Goal: Task Accomplishment & Management: Manage account settings

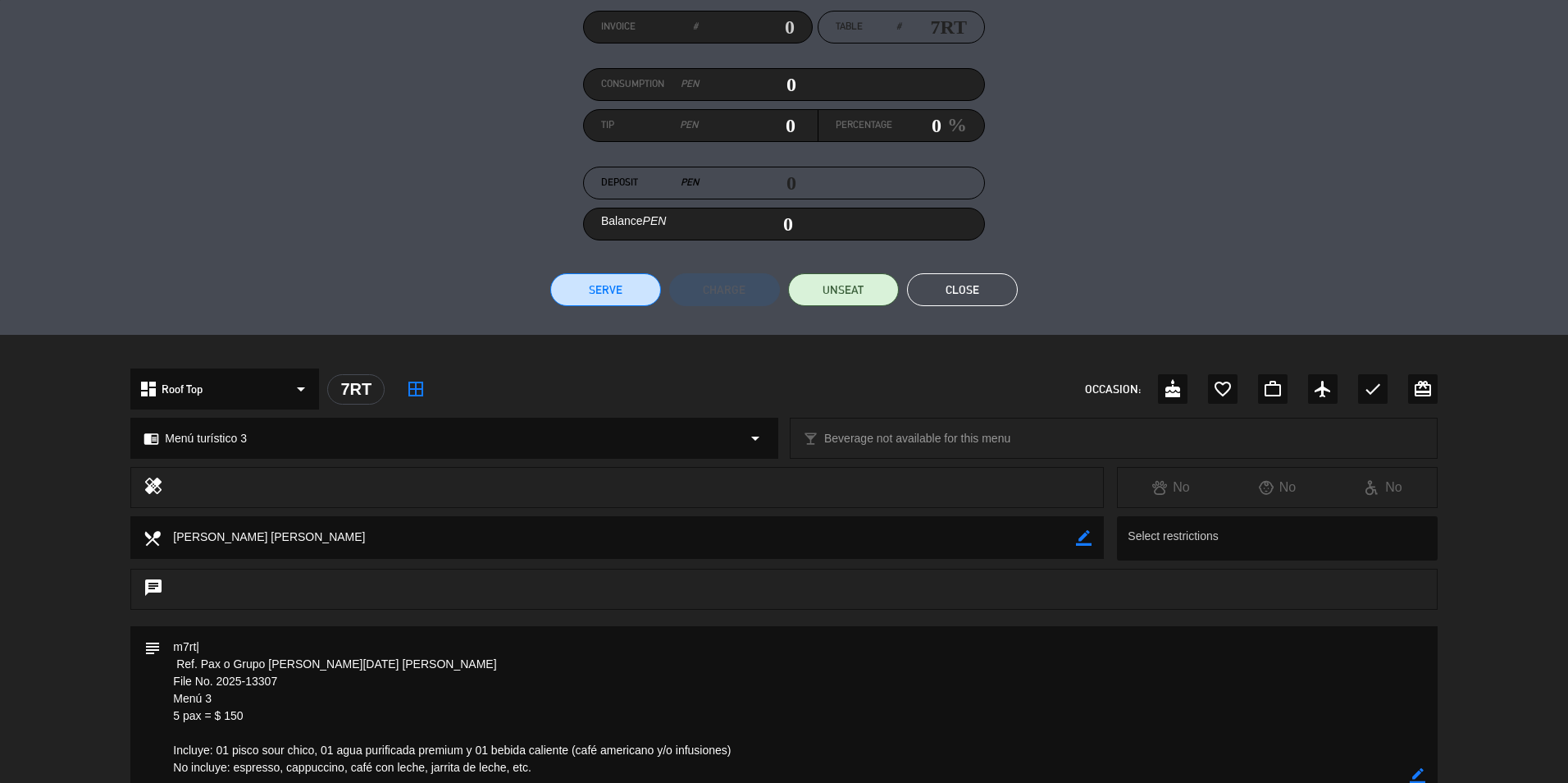
scroll to position [55, 0]
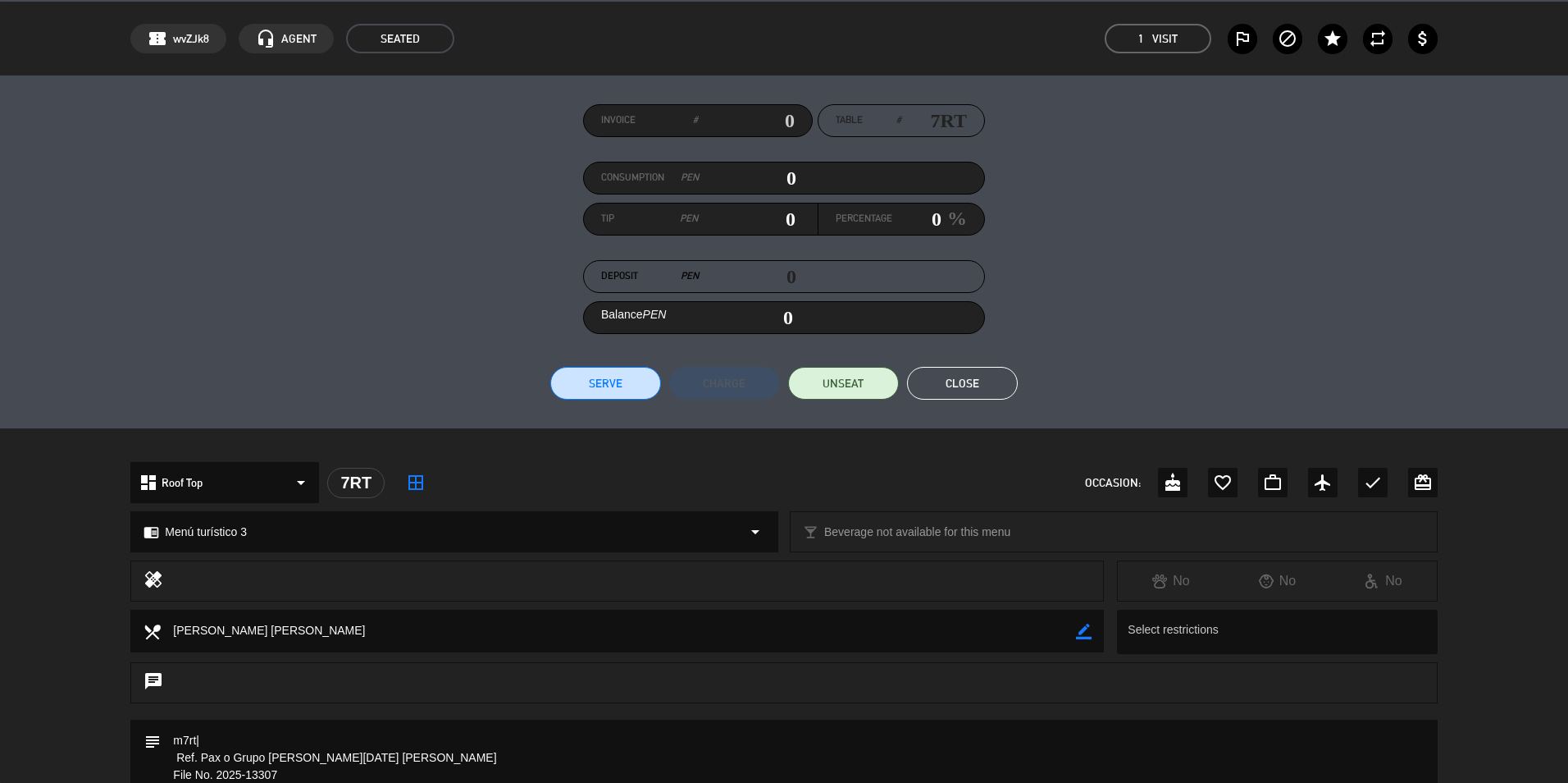
click at [945, 379] on button "Close" at bounding box center [962, 383] width 111 height 33
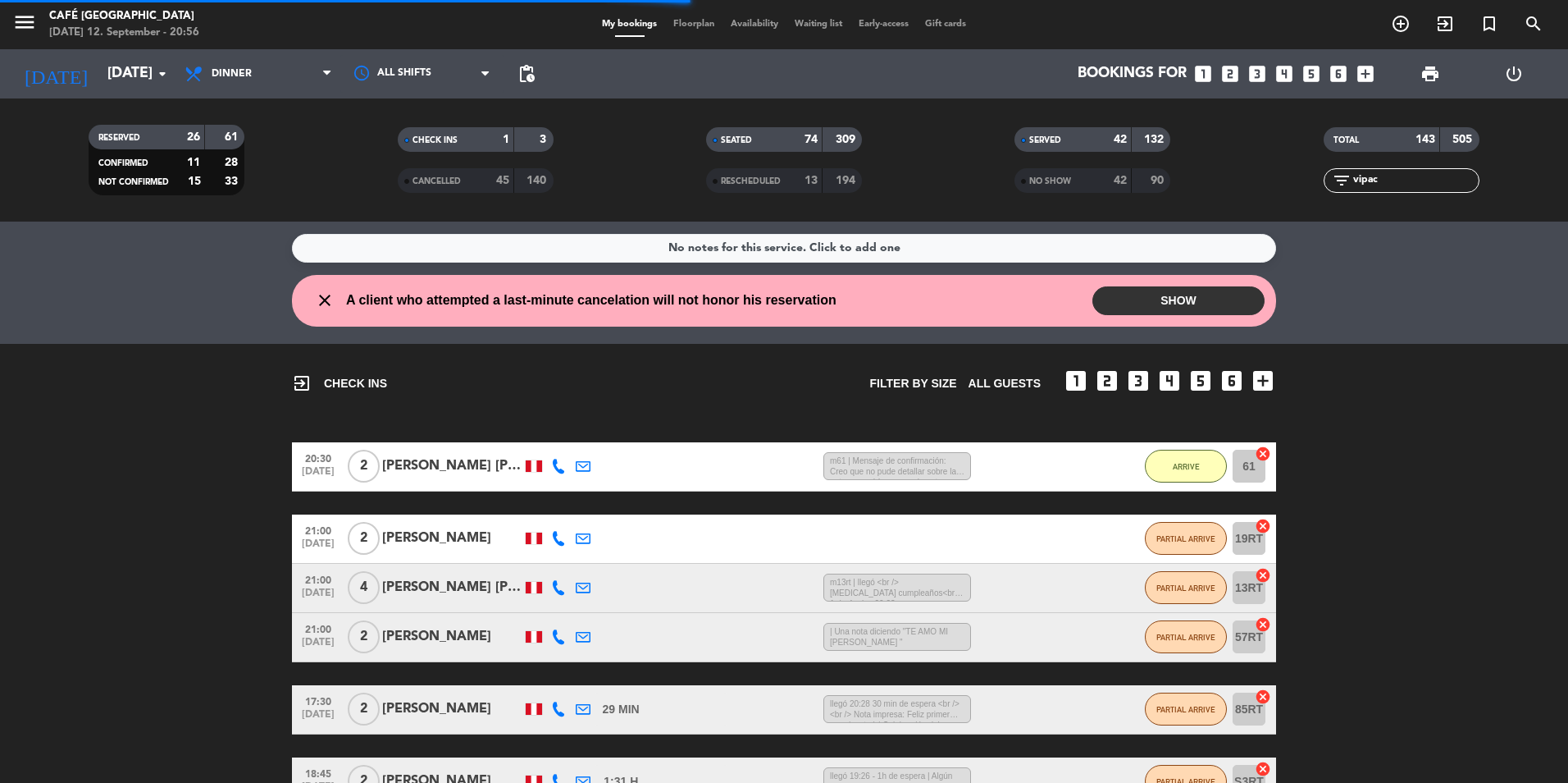
click at [1389, 181] on input "vipac" at bounding box center [1415, 181] width 127 height 18
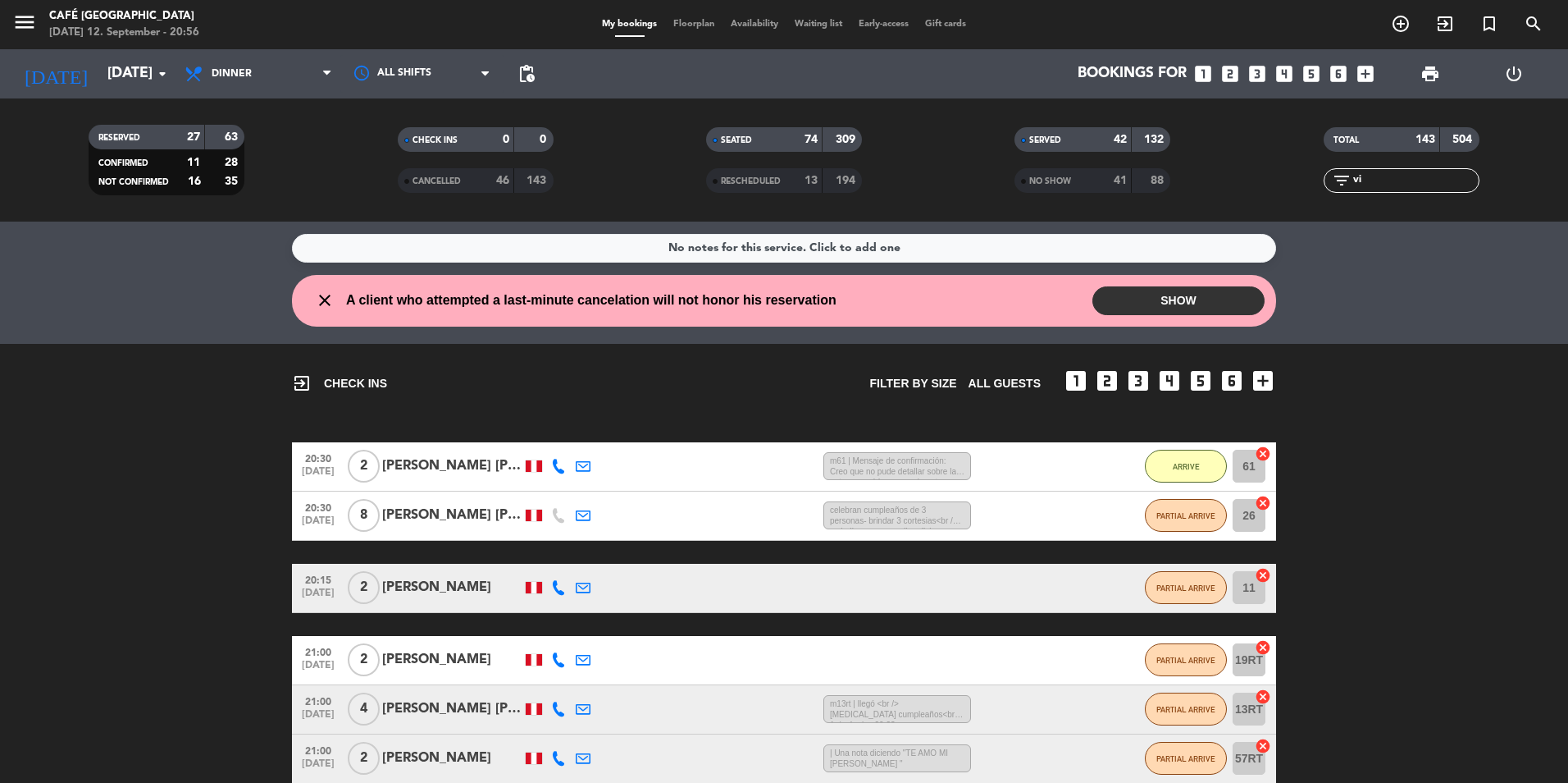
type input "v"
click at [224, 68] on span "Dinner" at bounding box center [232, 73] width 40 height 12
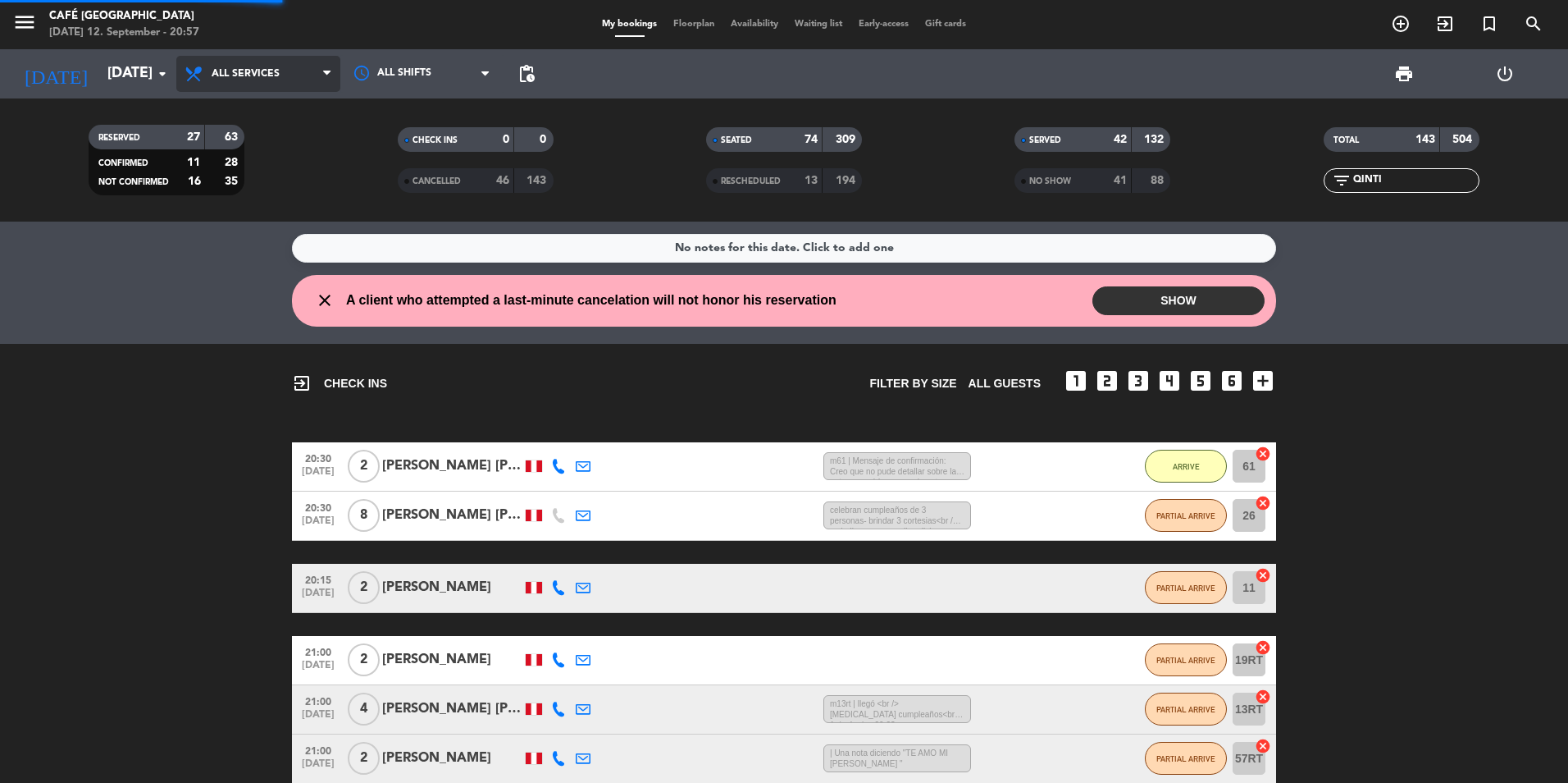
click at [268, 114] on div "menu Café Museo Larco [DATE] 12. September - 20:57 My bookings Floorplan Availa…" at bounding box center [784, 111] width 1568 height 222
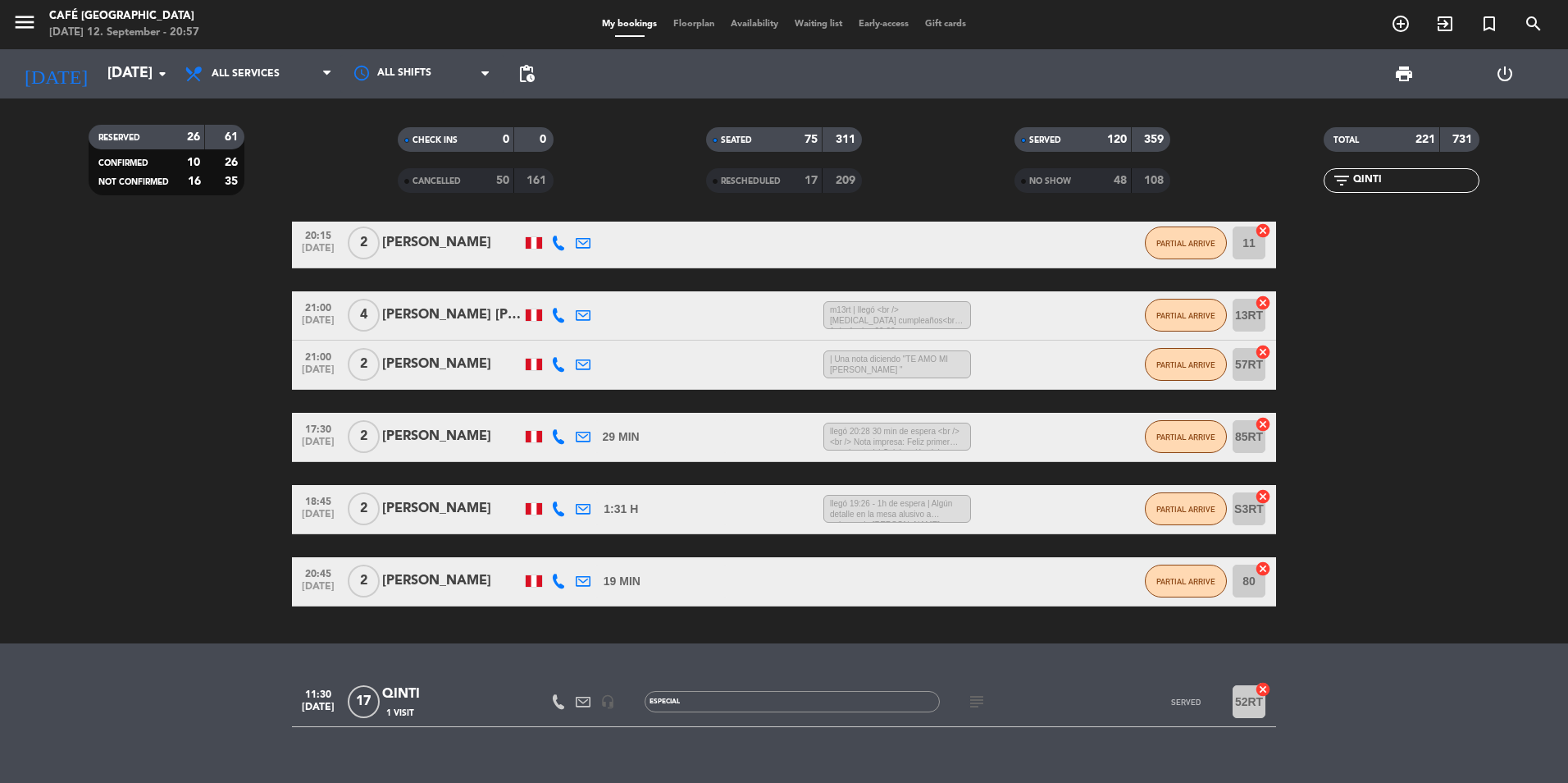
scroll to position [330, 0]
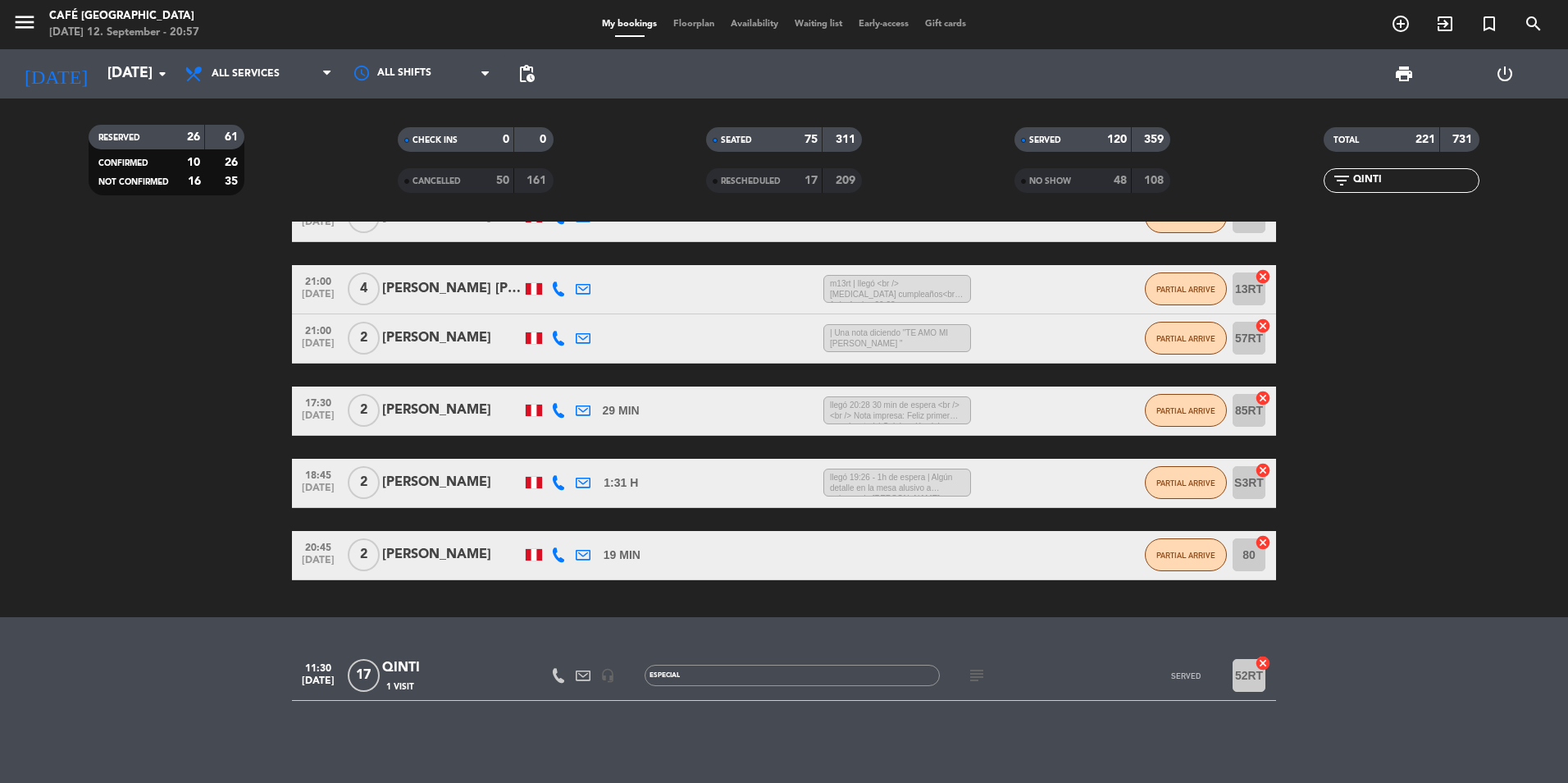
click at [460, 671] on div "QINTI" at bounding box center [452, 668] width 140 height 21
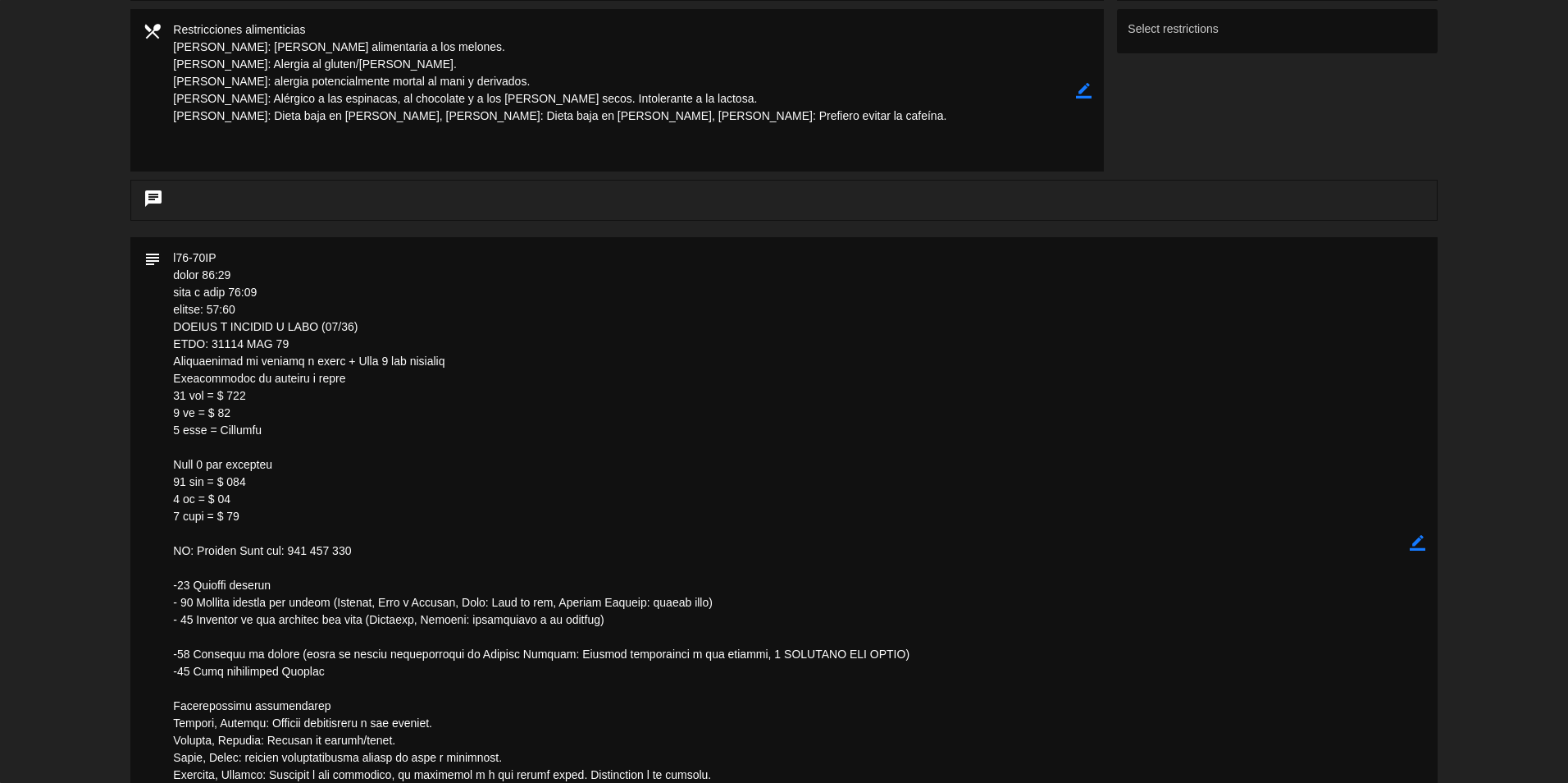
scroll to position [738, 0]
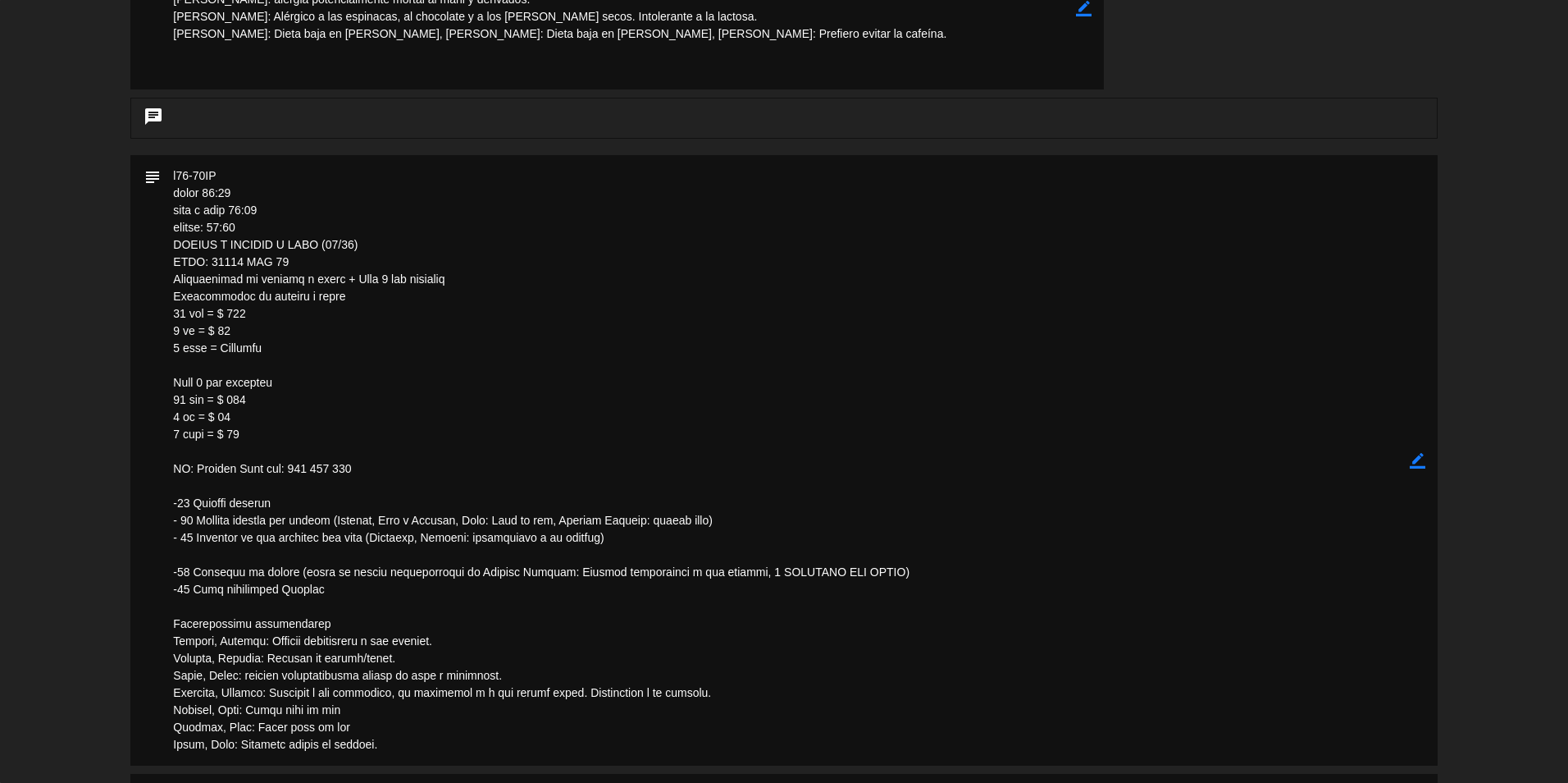
drag, startPoint x: 206, startPoint y: 268, endPoint x: 286, endPoint y: 265, distance: 80.1
click at [286, 265] on textarea at bounding box center [785, 460] width 1249 height 610
drag, startPoint x: 286, startPoint y: 265, endPoint x: 246, endPoint y: 264, distance: 40.0
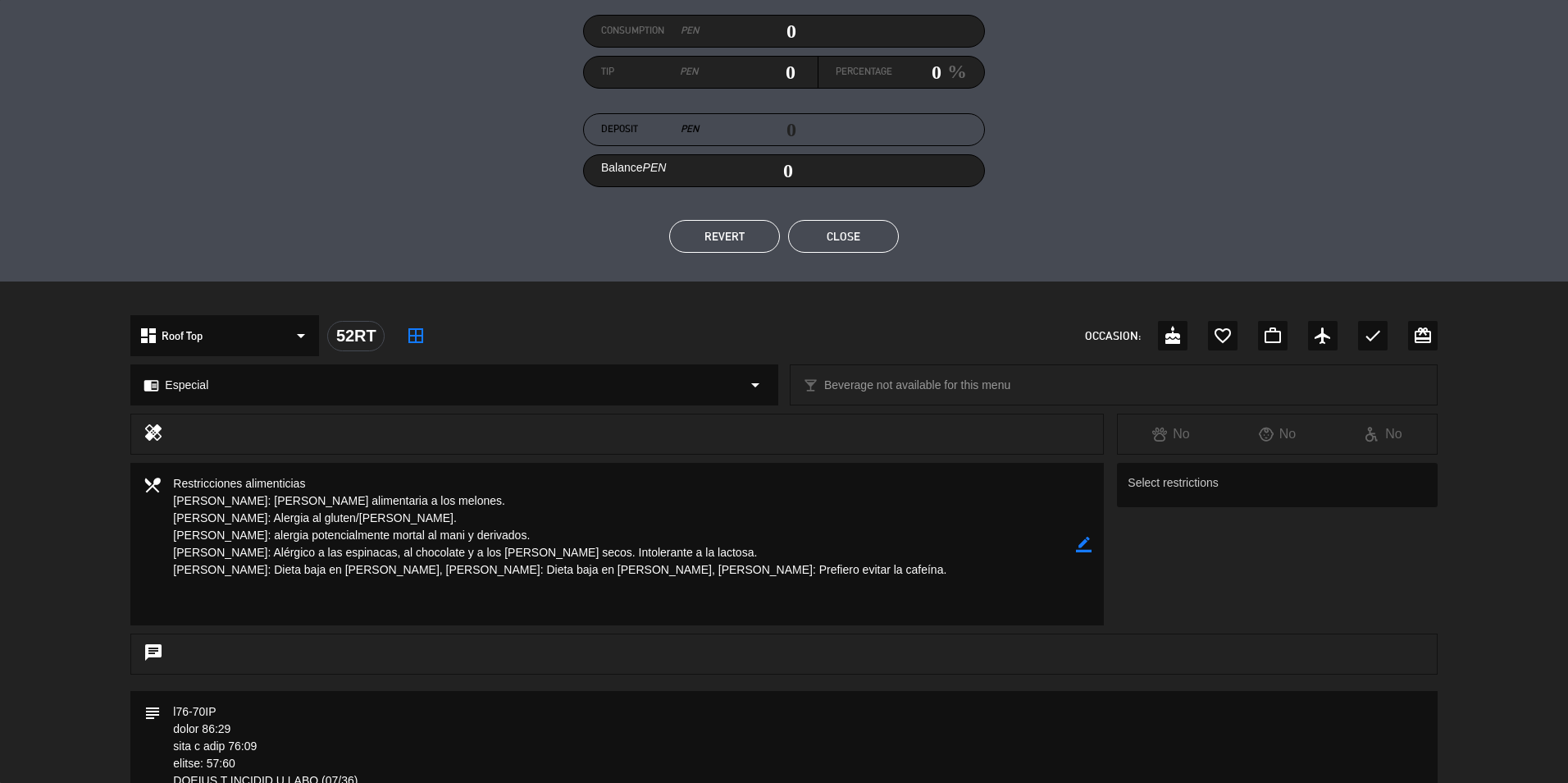
scroll to position [189, 0]
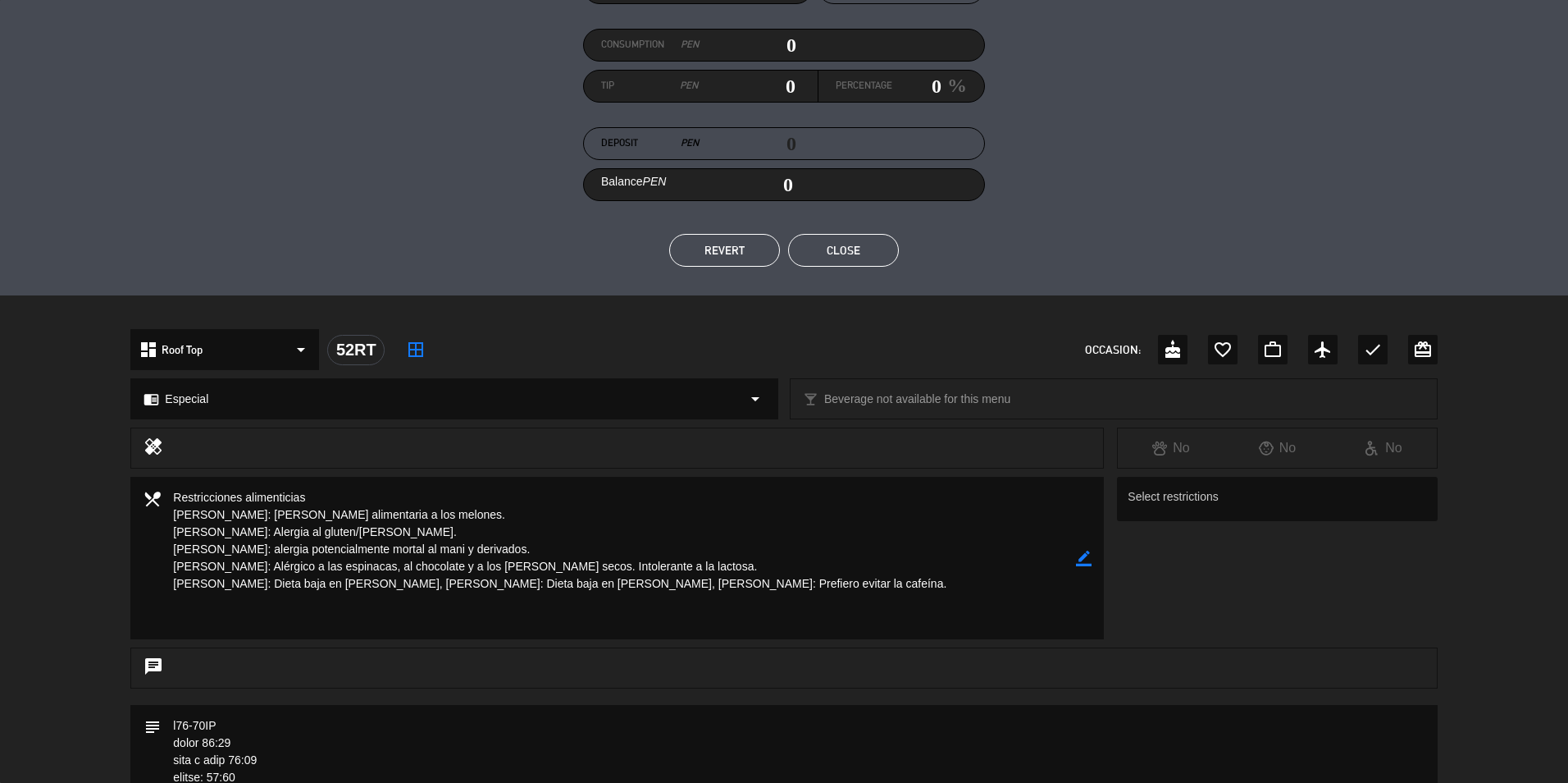
click at [863, 255] on button "Close" at bounding box center [843, 250] width 111 height 33
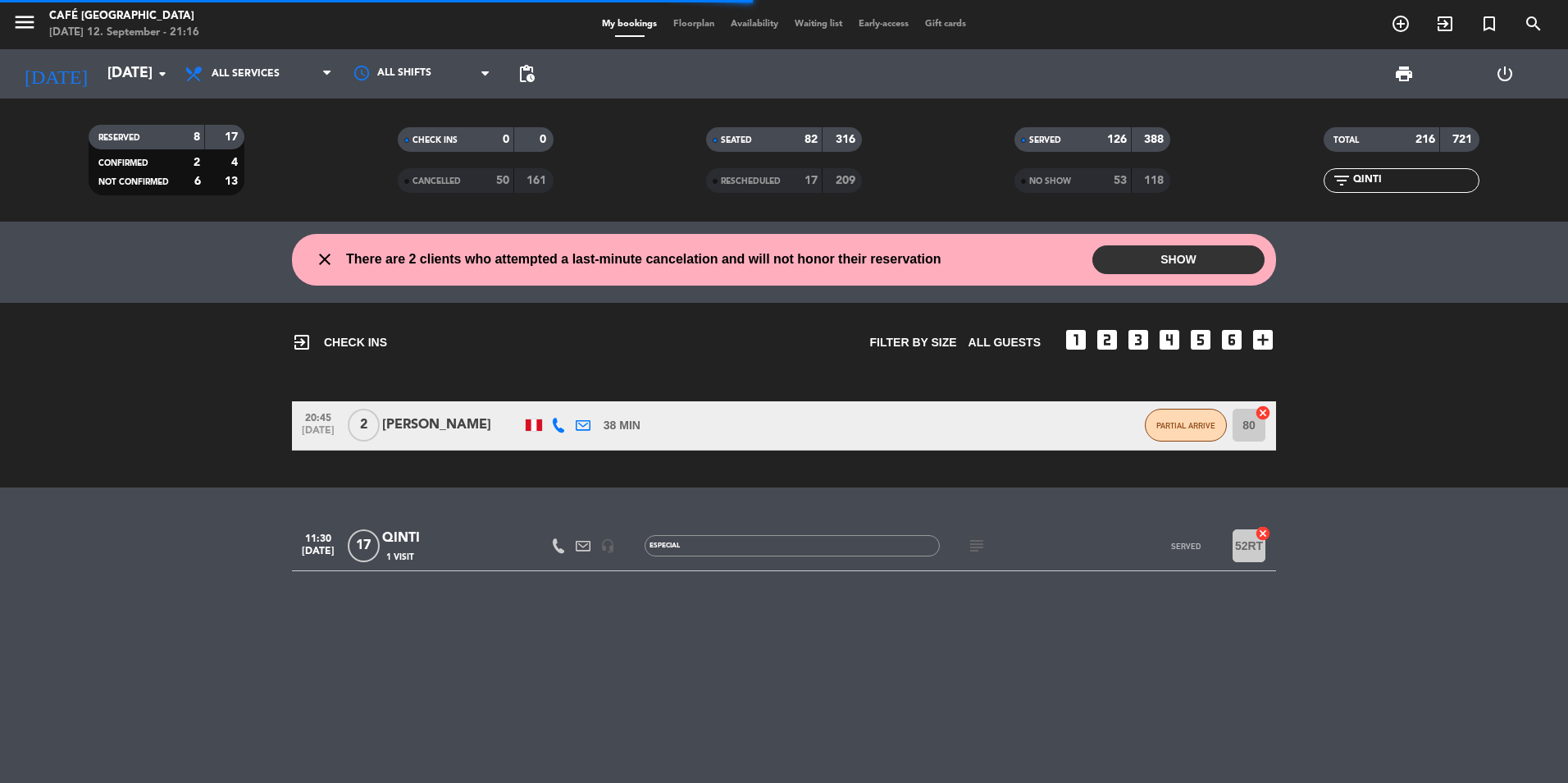
click at [1399, 183] on input "QINTI" at bounding box center [1415, 181] width 127 height 18
type input "Q"
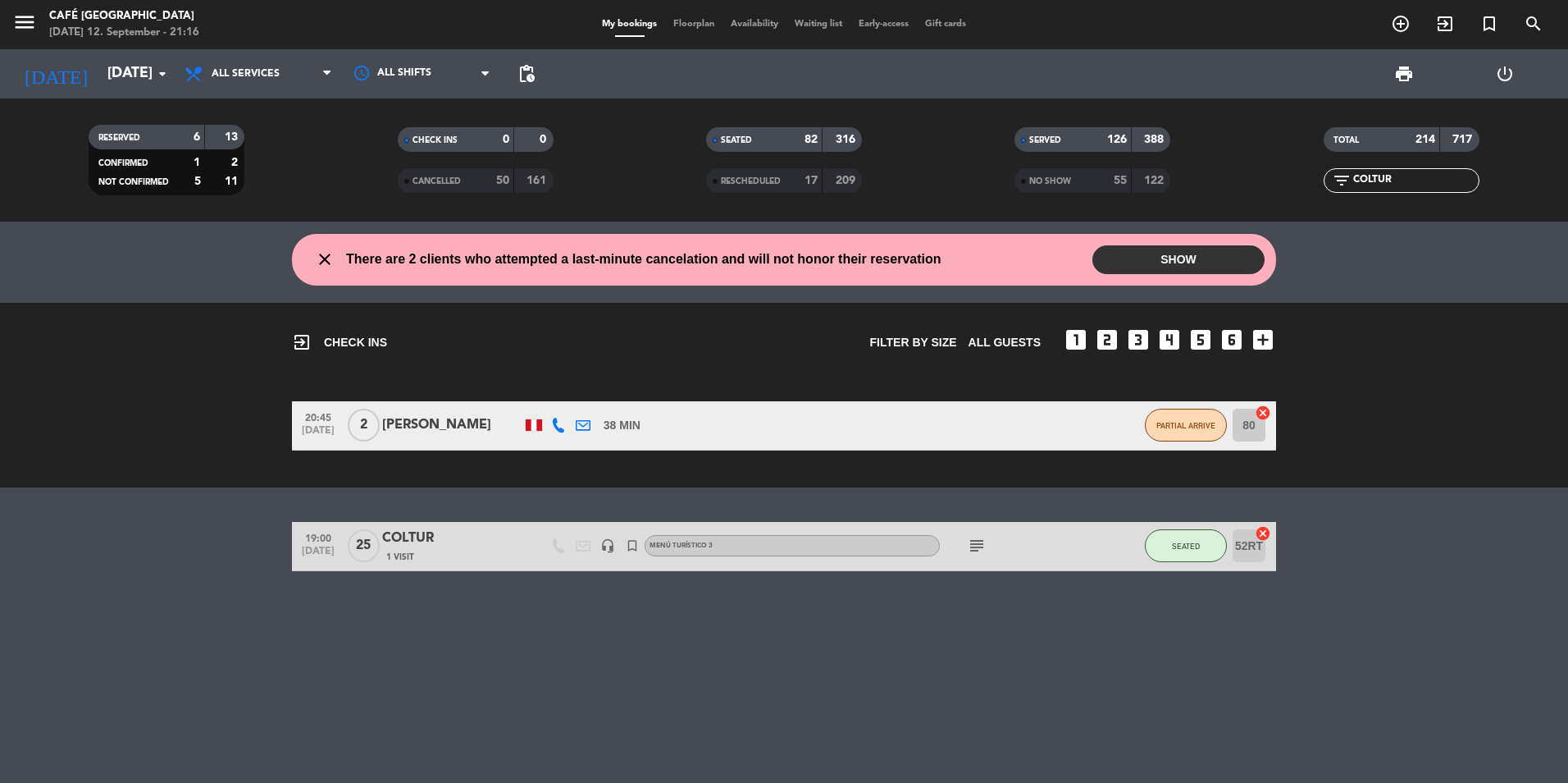
click at [1360, 517] on div "close There are 2 clients who attempted a last-minute cancelation and will not …" at bounding box center [784, 502] width 1568 height 561
click at [431, 542] on div "COLTUR" at bounding box center [452, 539] width 140 height 21
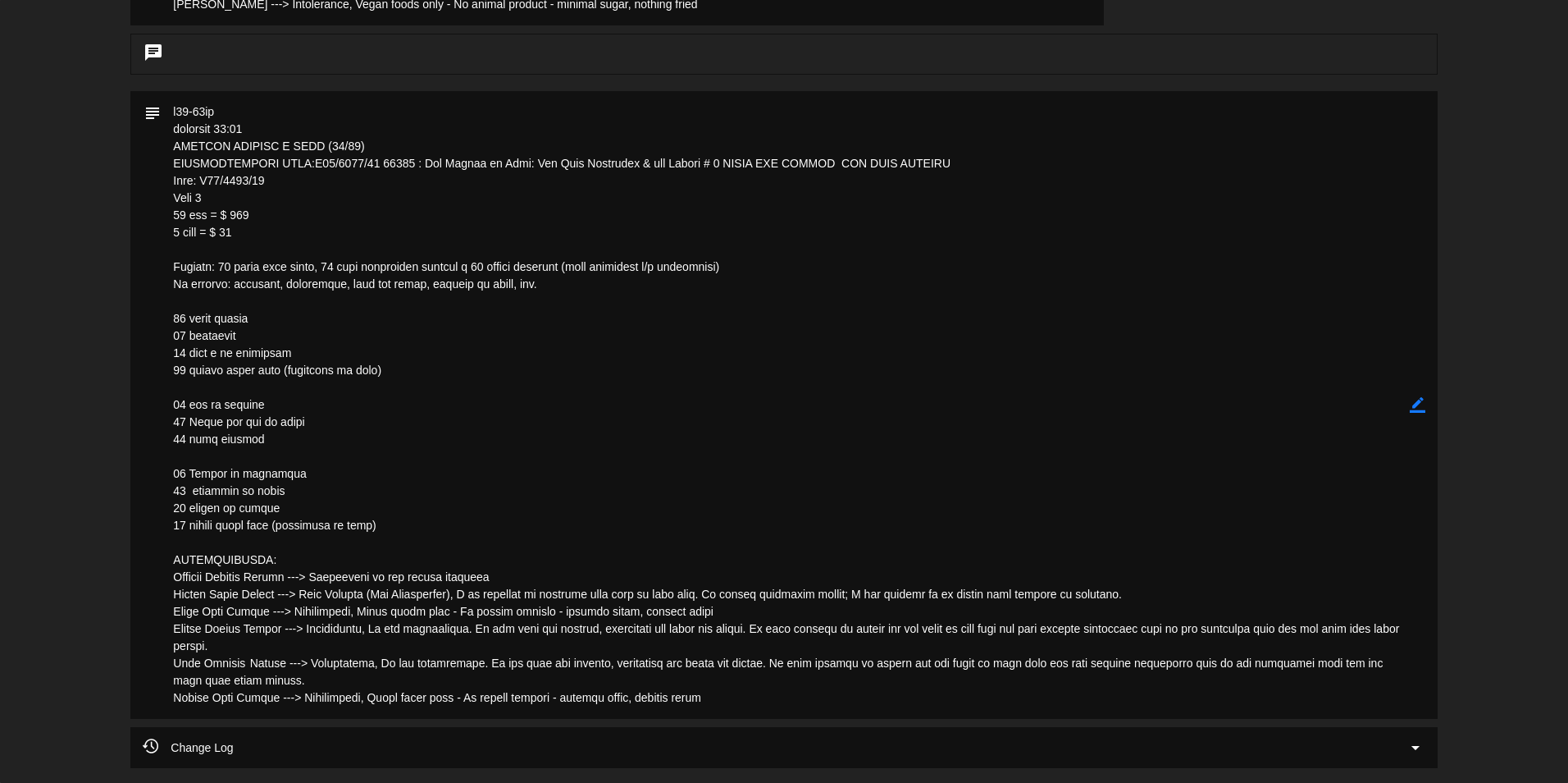
scroll to position [821, 0]
drag, startPoint x: 1164, startPoint y: 173, endPoint x: 1151, endPoint y: 174, distance: 13.0
click at [1158, 174] on textarea at bounding box center [785, 404] width 1249 height 628
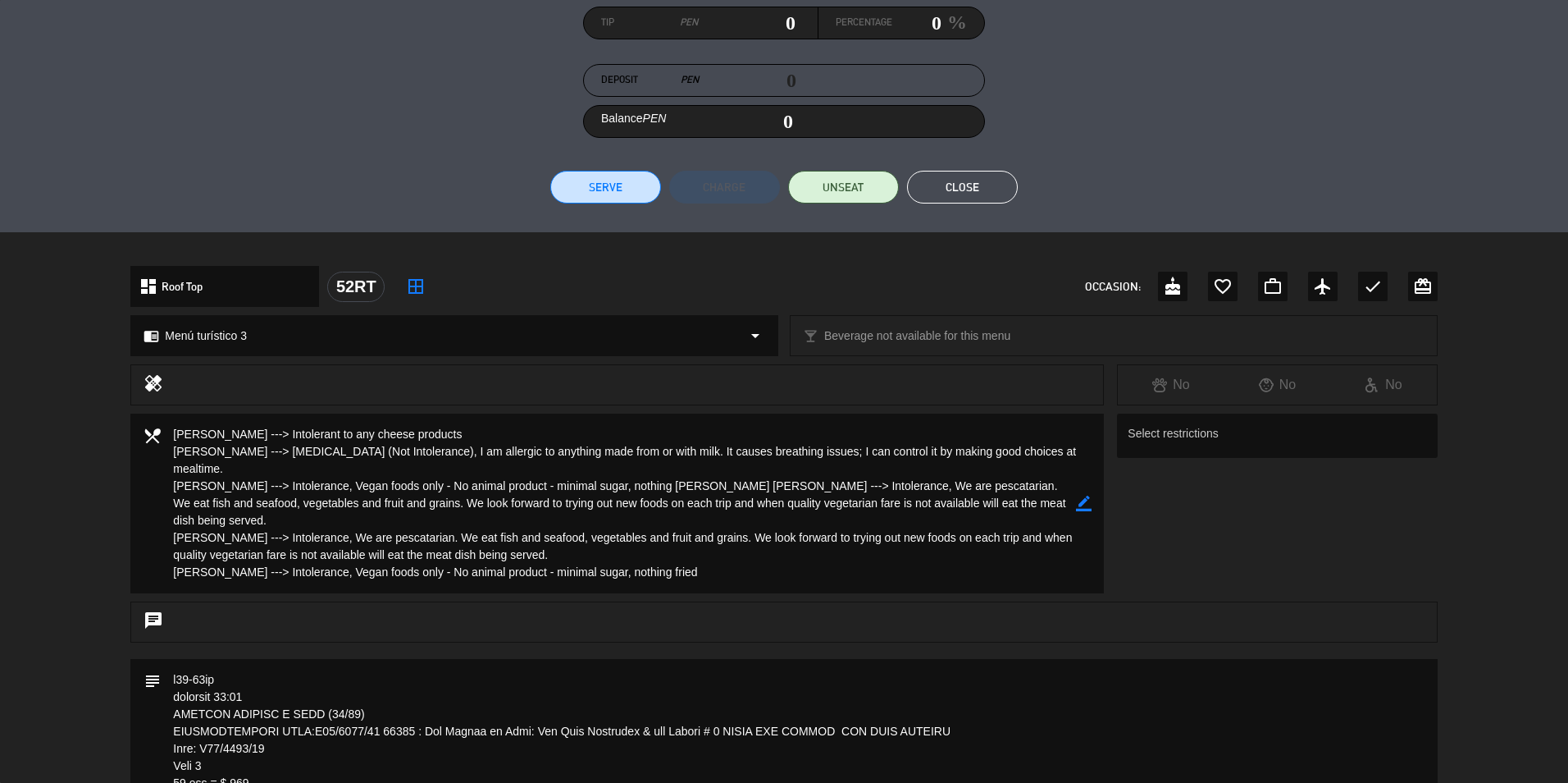
scroll to position [246, 0]
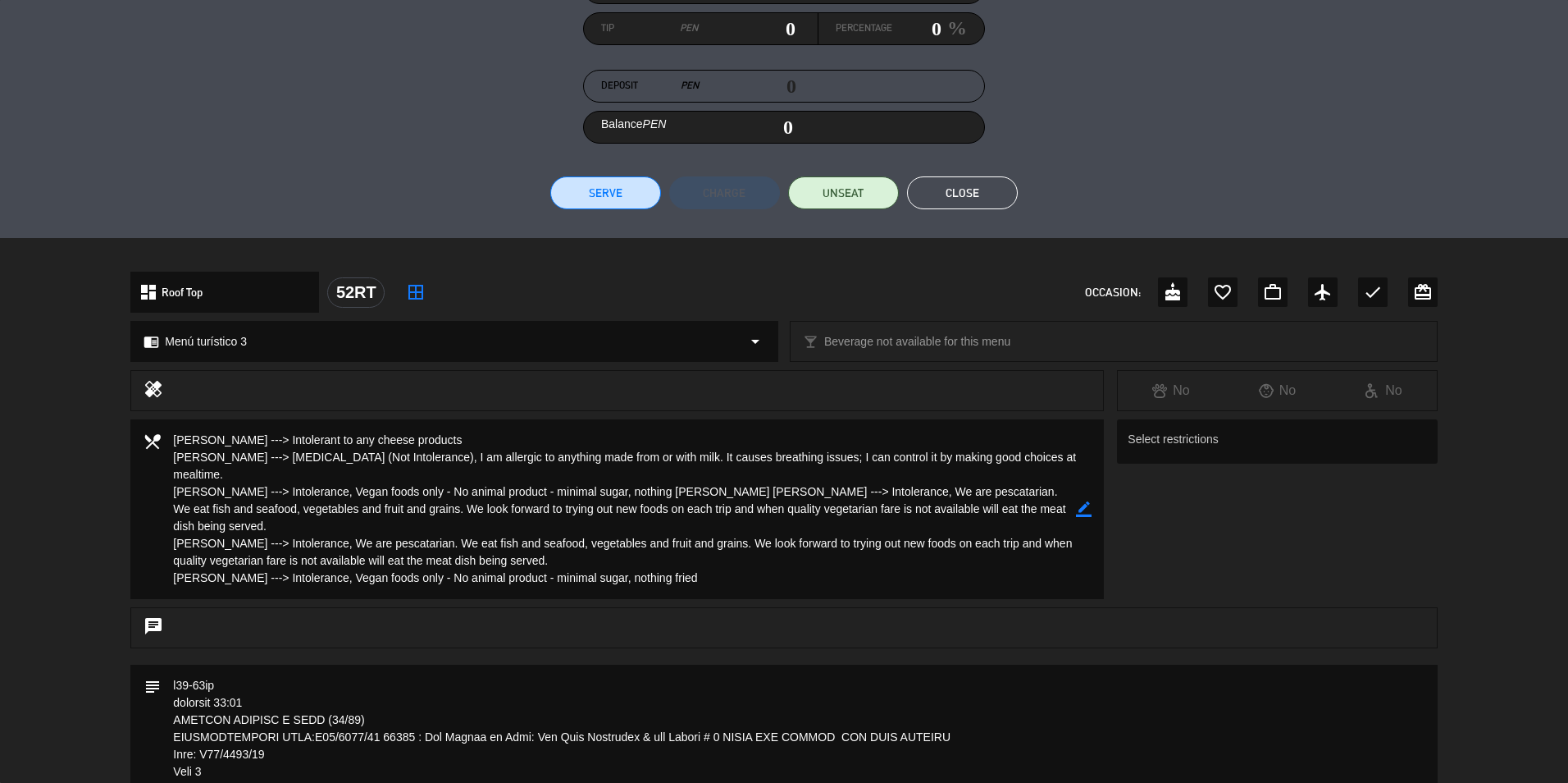
click at [951, 193] on button "Close" at bounding box center [962, 192] width 111 height 33
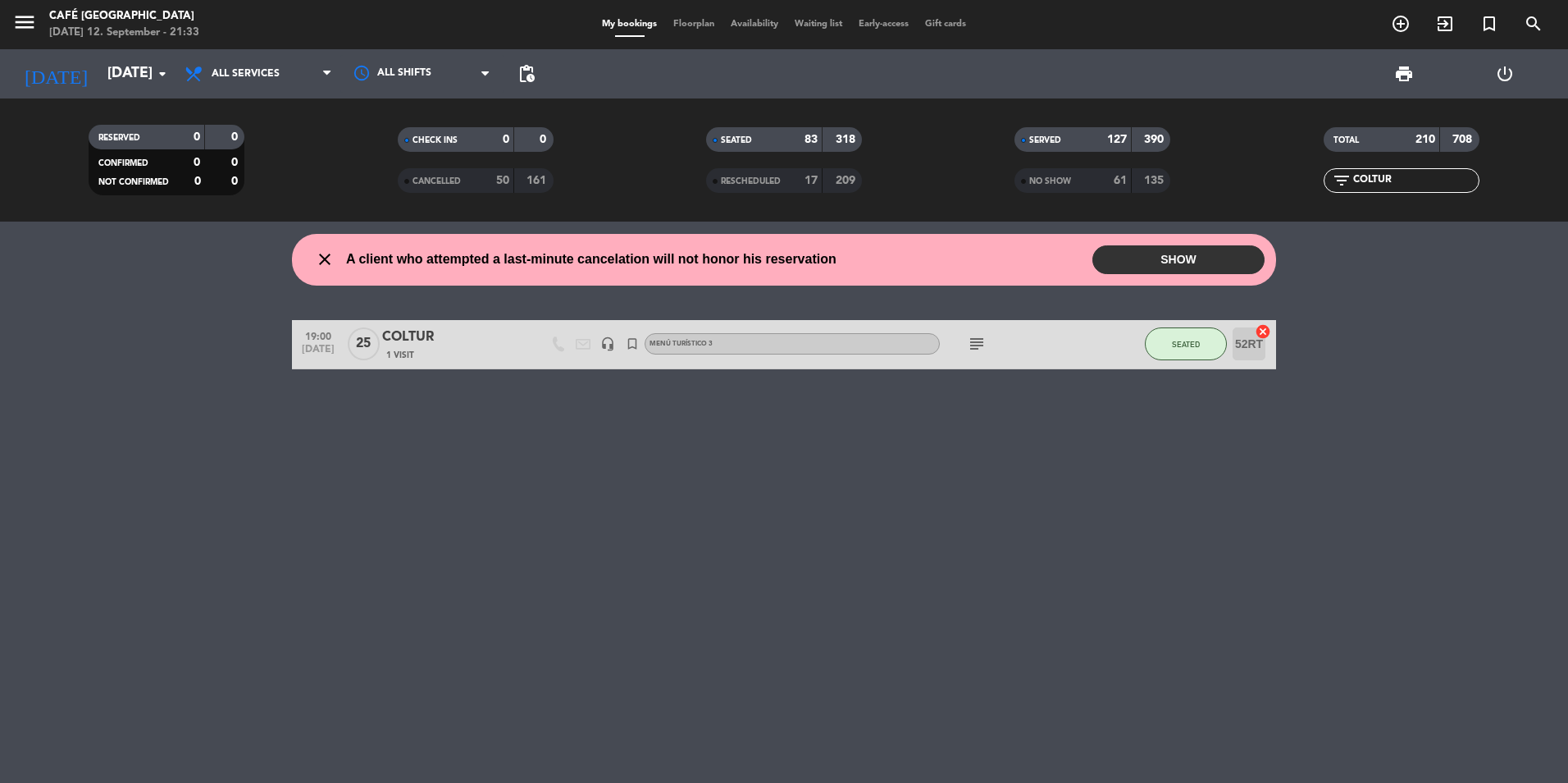
click at [1204, 418] on div "close A client who attempted a last-minute cancelation will not honor his reser…" at bounding box center [784, 502] width 1568 height 561
click at [420, 343] on div "COLTUR" at bounding box center [452, 337] width 140 height 21
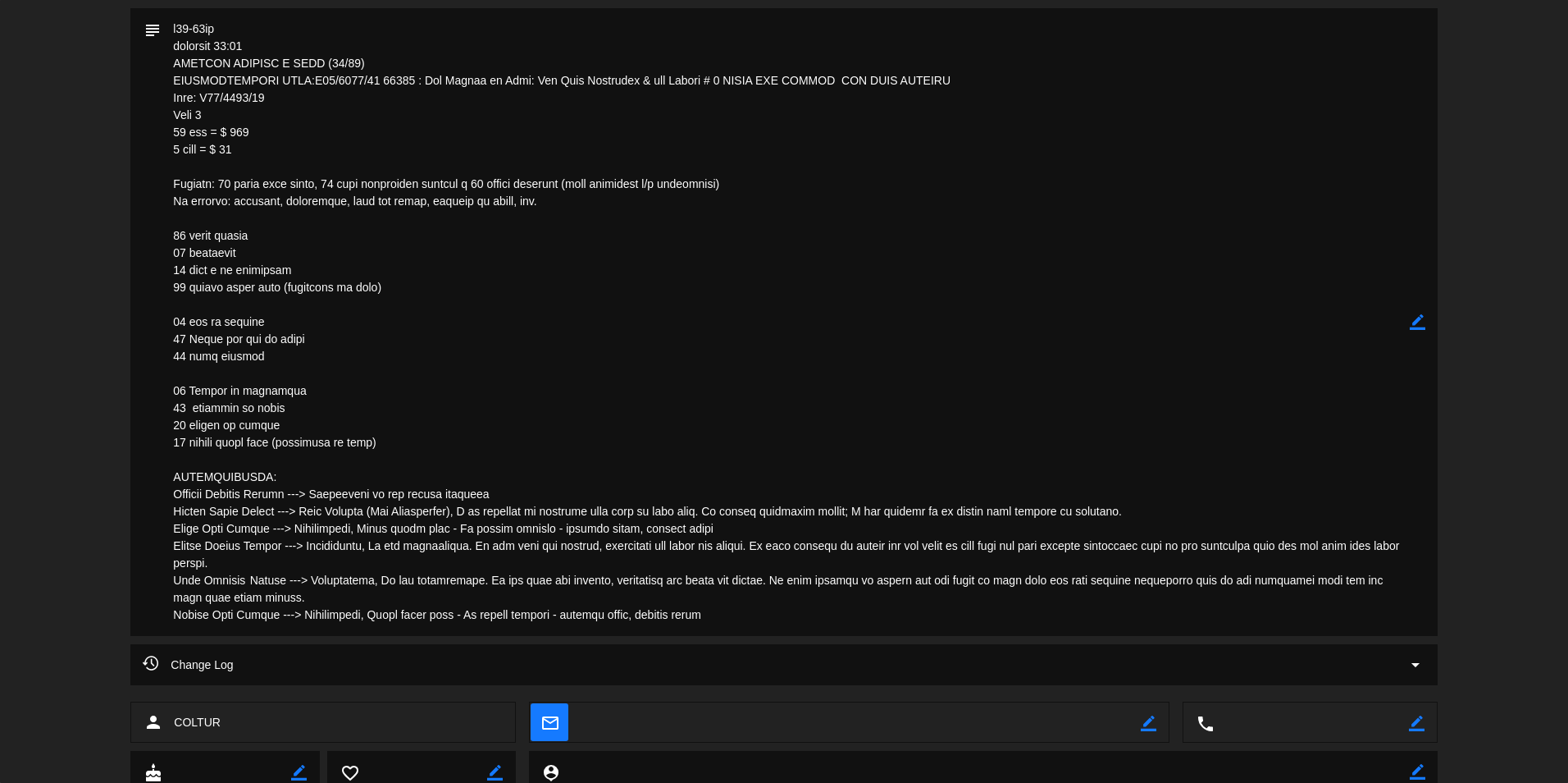
scroll to position [821, 0]
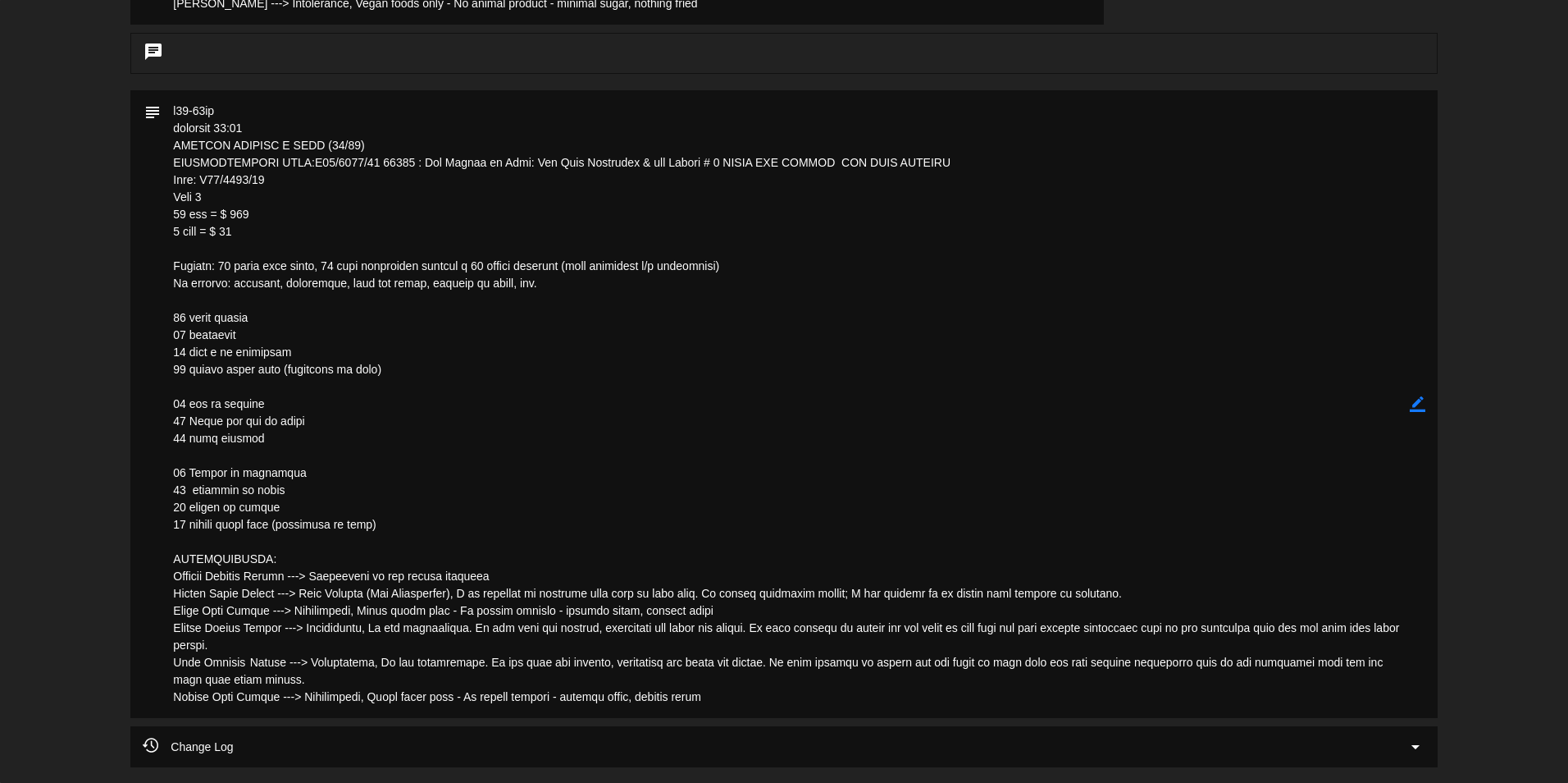
click at [1304, 466] on textarea at bounding box center [785, 404] width 1249 height 628
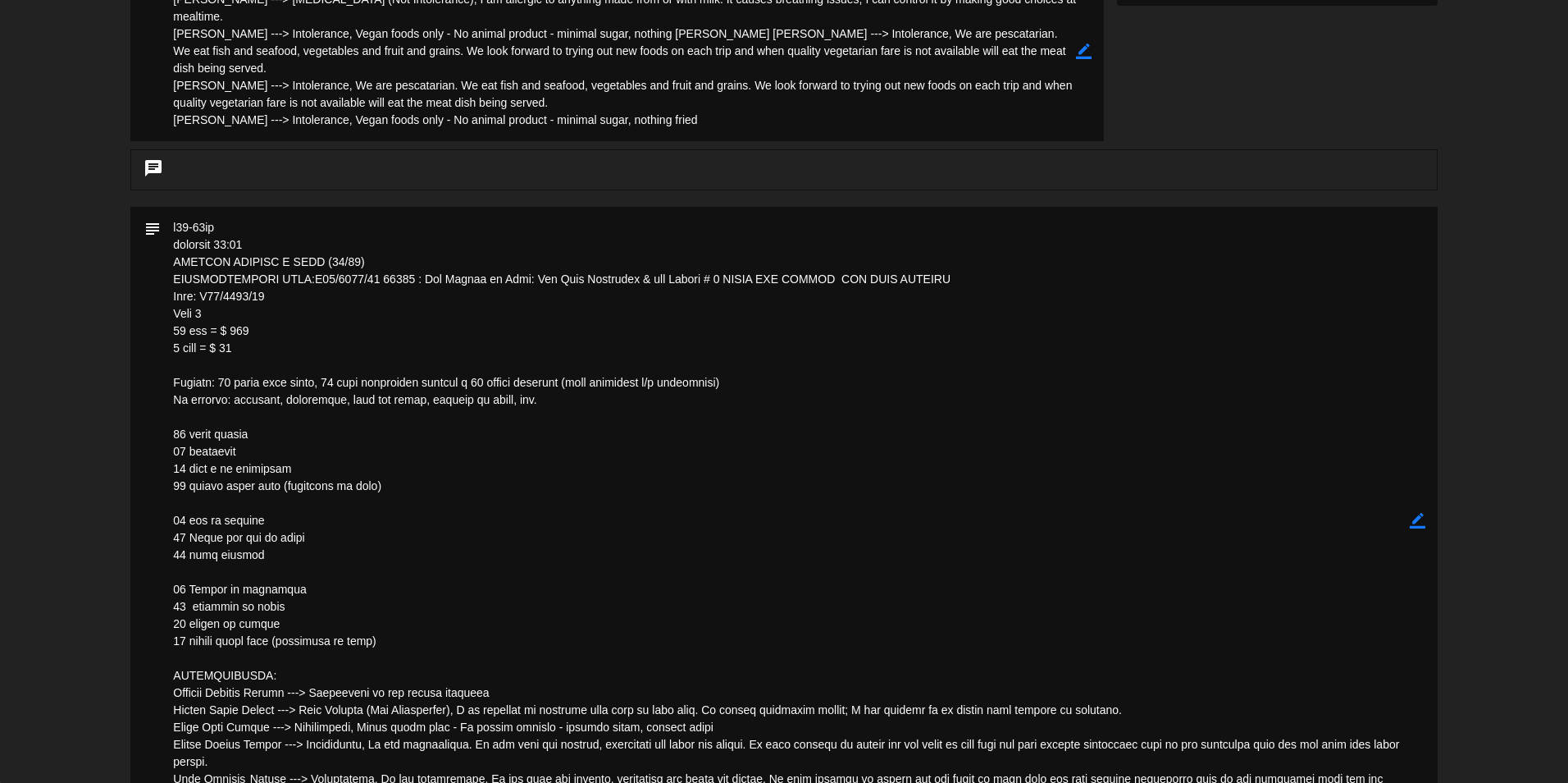
scroll to position [657, 0]
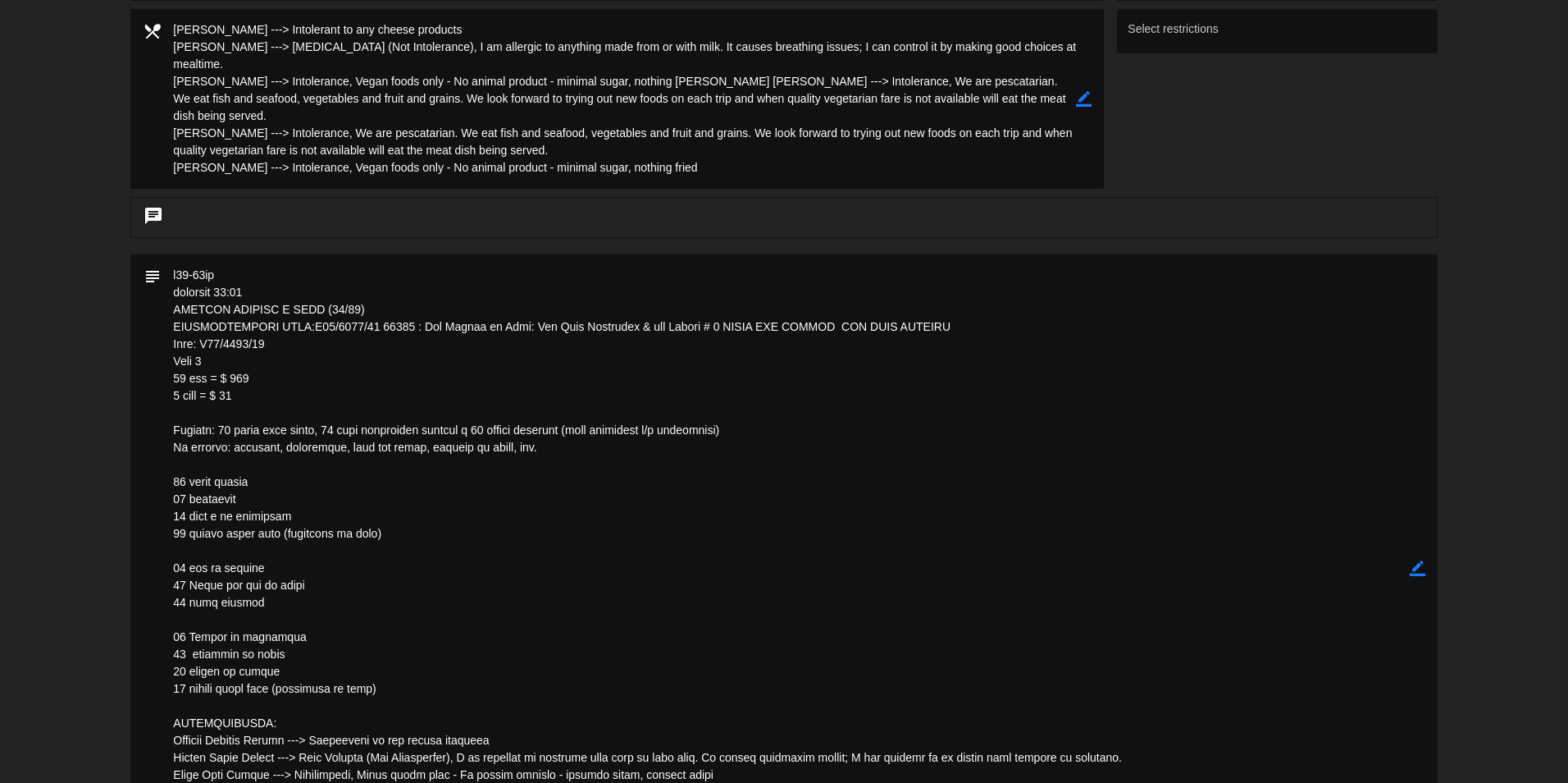
drag, startPoint x: 198, startPoint y: 347, endPoint x: 266, endPoint y: 347, distance: 68.0
click at [266, 347] on textarea at bounding box center [785, 568] width 1249 height 628
drag, startPoint x: 266, startPoint y: 347, endPoint x: 242, endPoint y: 346, distance: 24.0
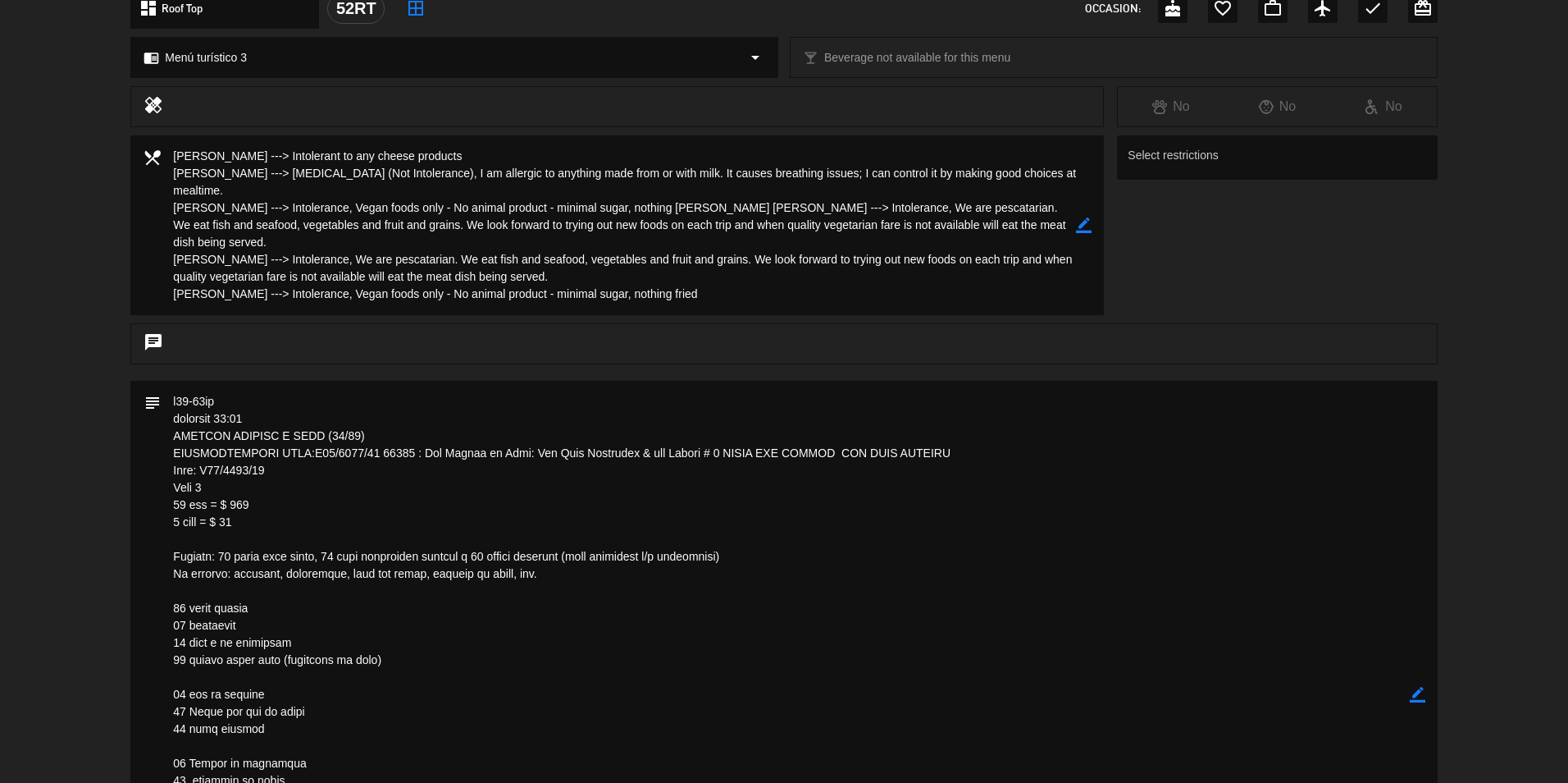
scroll to position [411, 0]
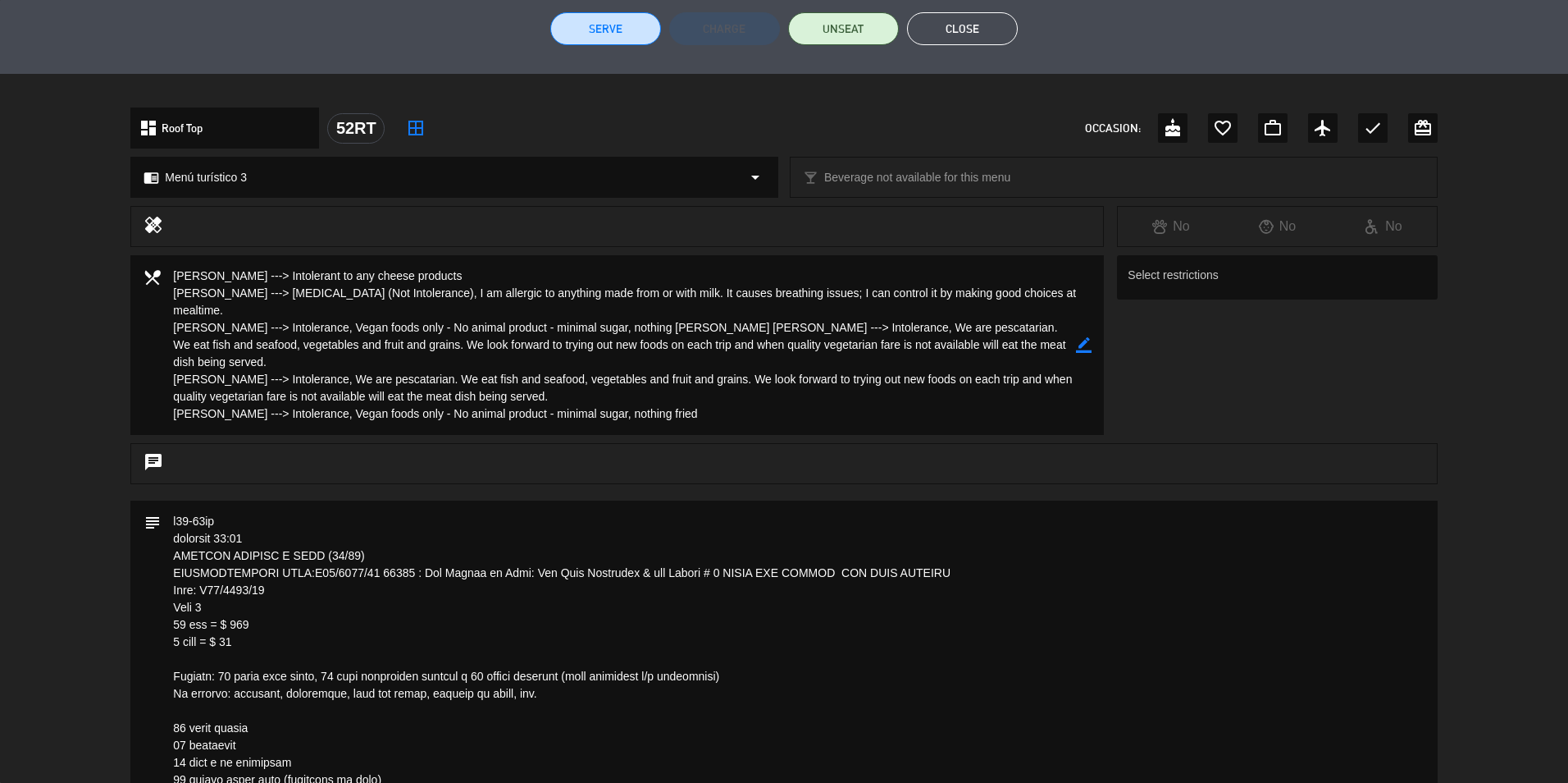
click at [953, 35] on button "Close" at bounding box center [962, 29] width 111 height 33
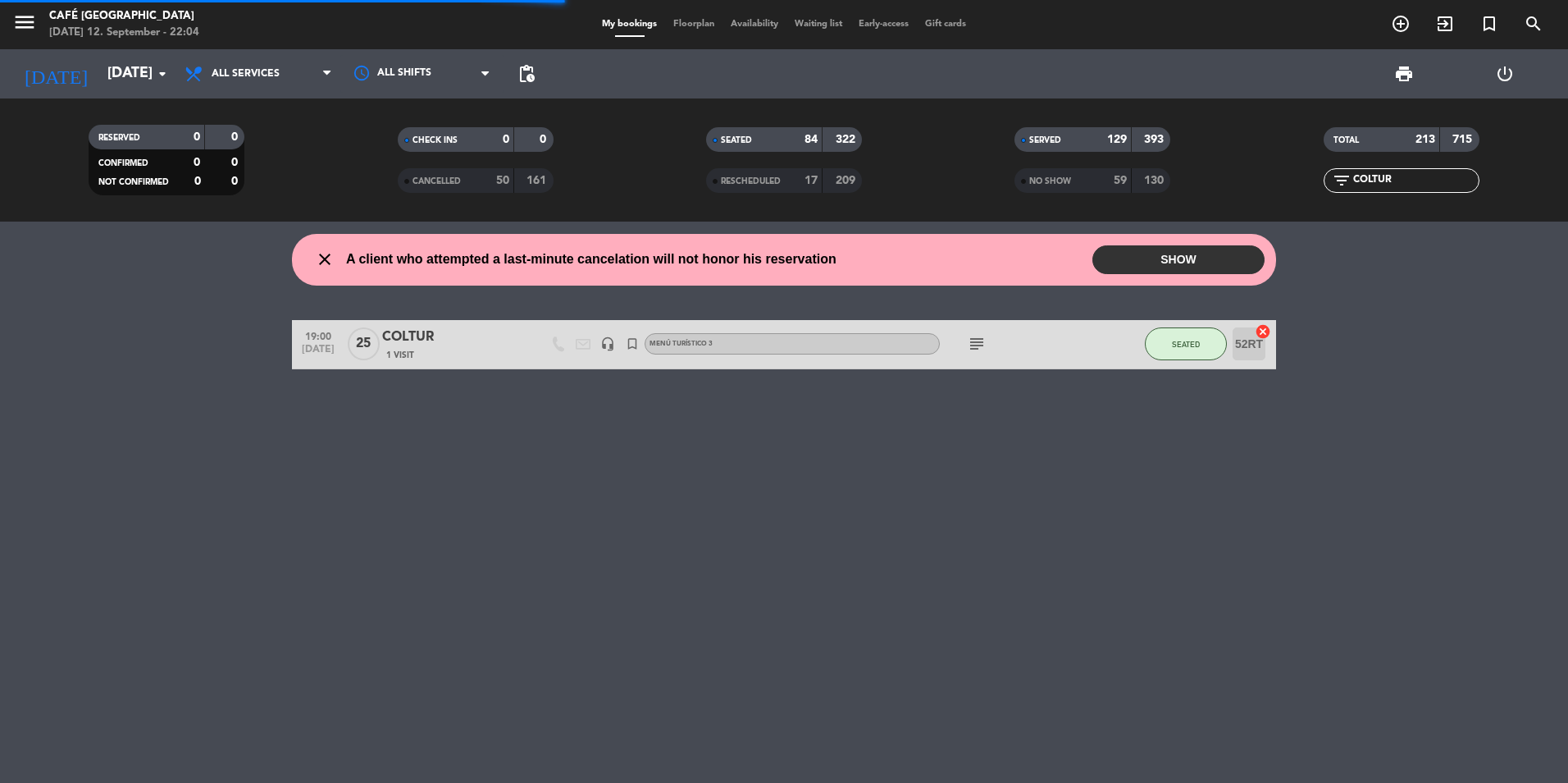
drag, startPoint x: 1404, startPoint y: 182, endPoint x: 1400, endPoint y: 173, distance: 9.8
click at [1404, 180] on input "COLTUR" at bounding box center [1415, 181] width 127 height 18
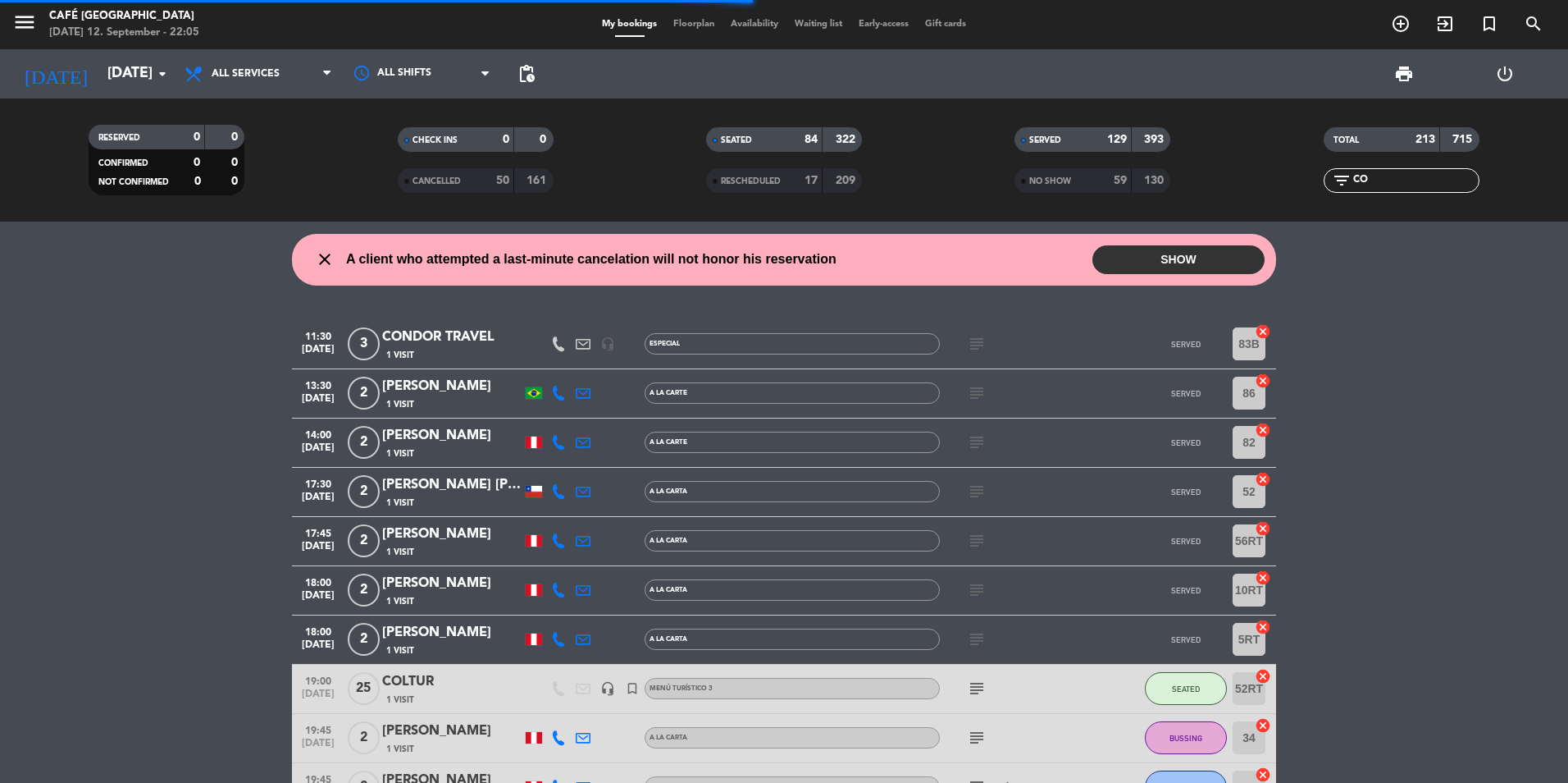
type input "C"
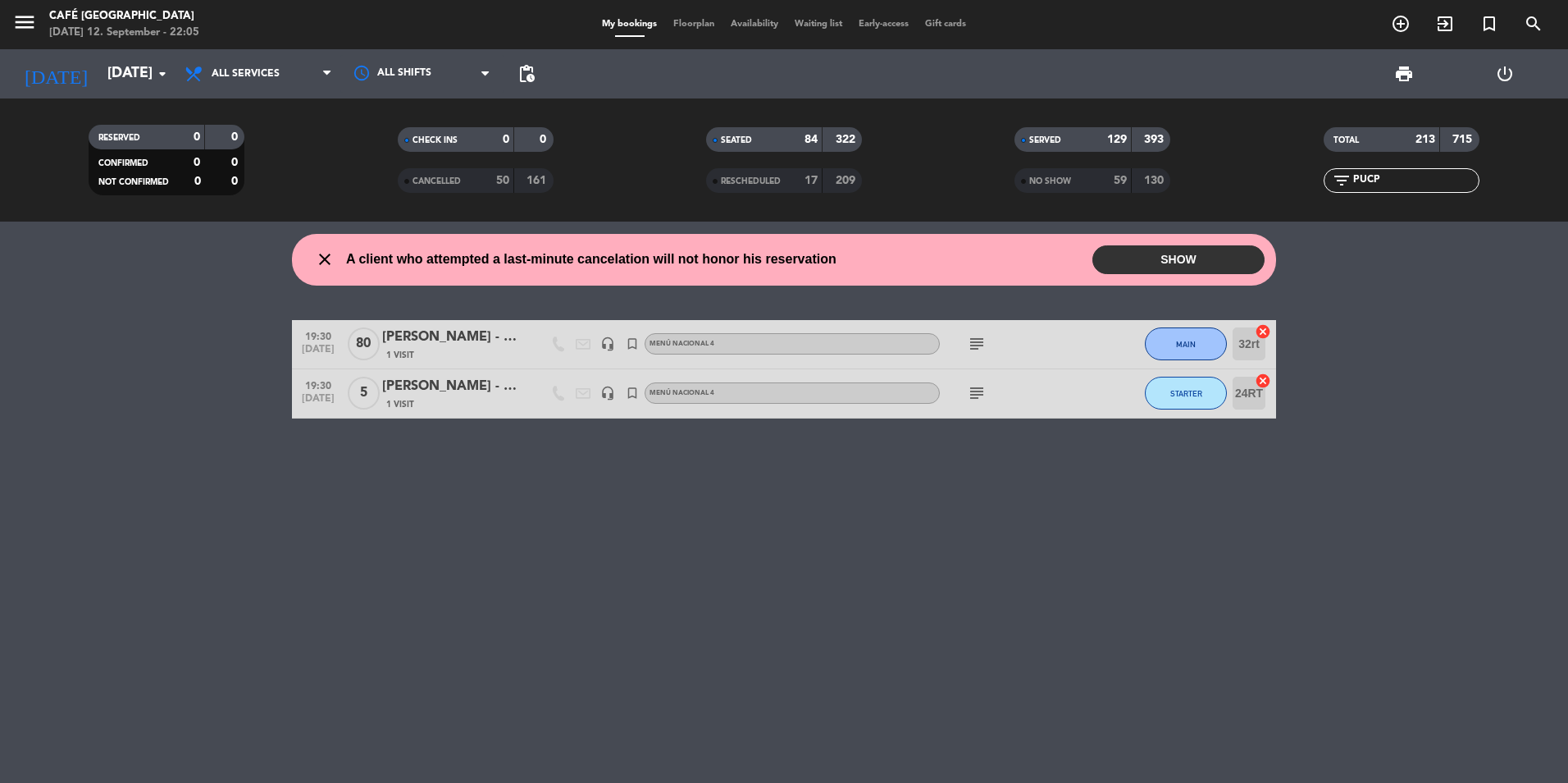
type input "PUCP"
click at [429, 392] on div "[PERSON_NAME] - PUCP" at bounding box center [452, 387] width 140 height 21
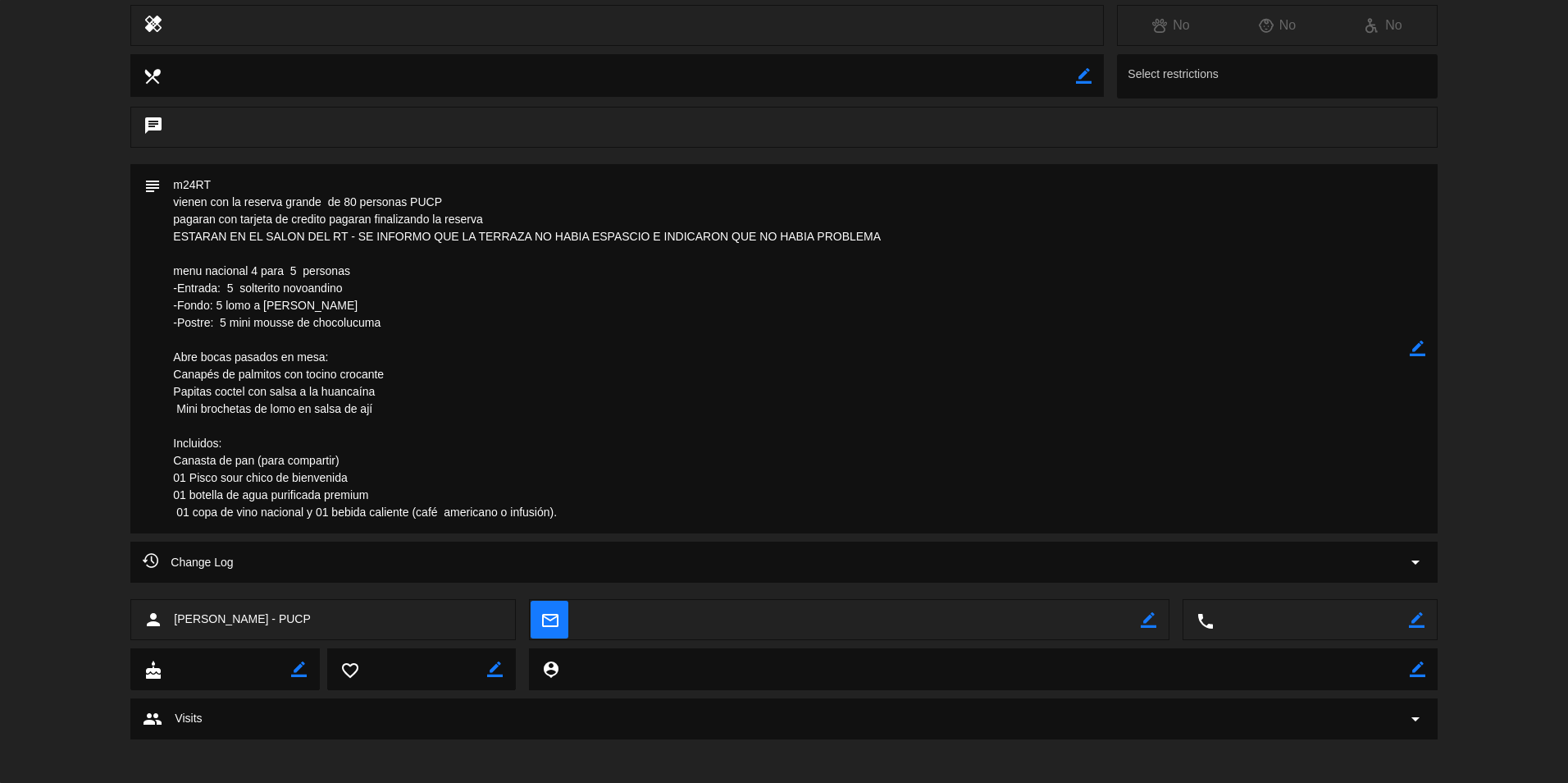
scroll to position [617, 0]
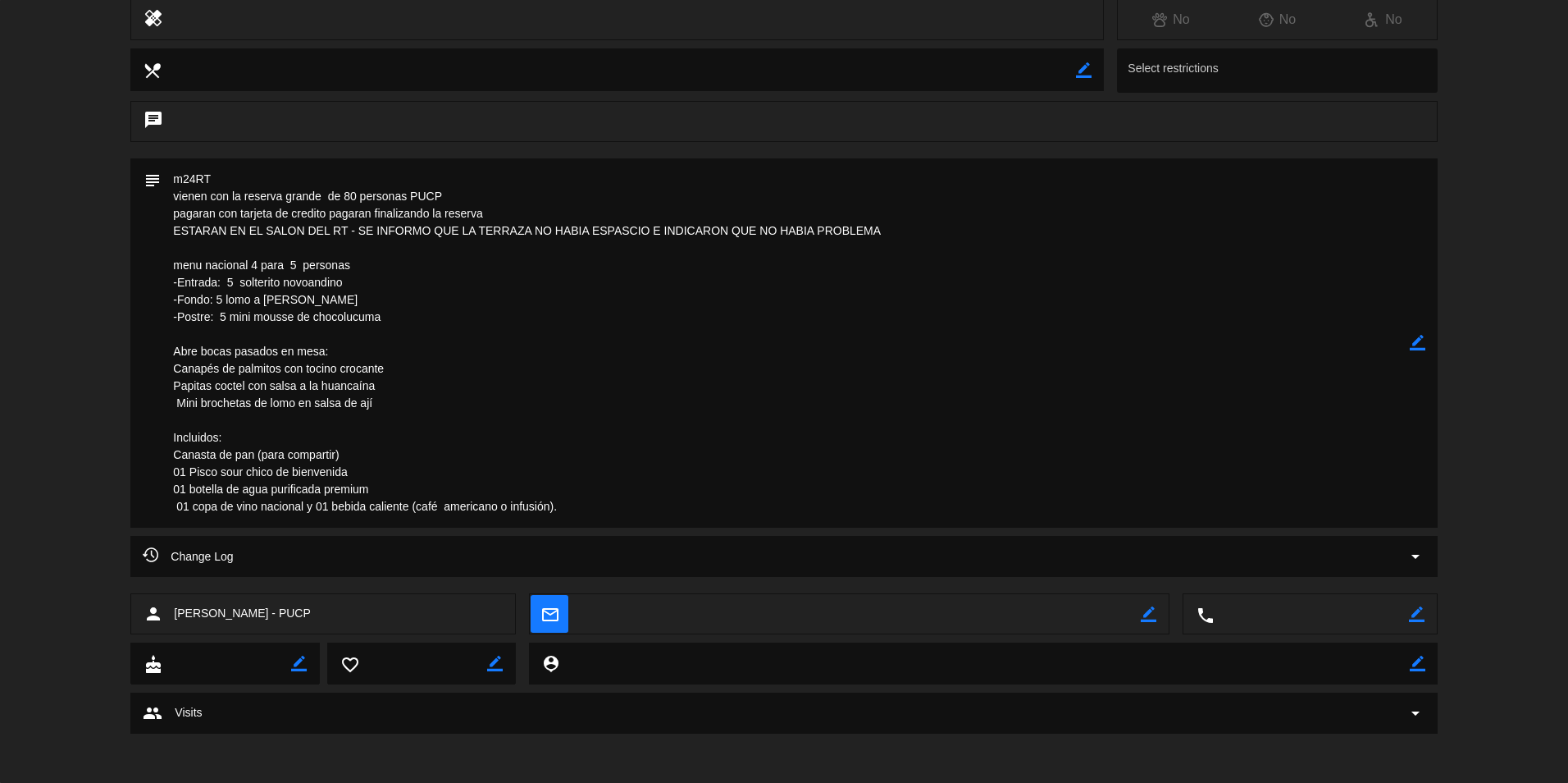
click at [1174, 389] on textarea at bounding box center [785, 343] width 1249 height 370
